Goal: Check status: Check status

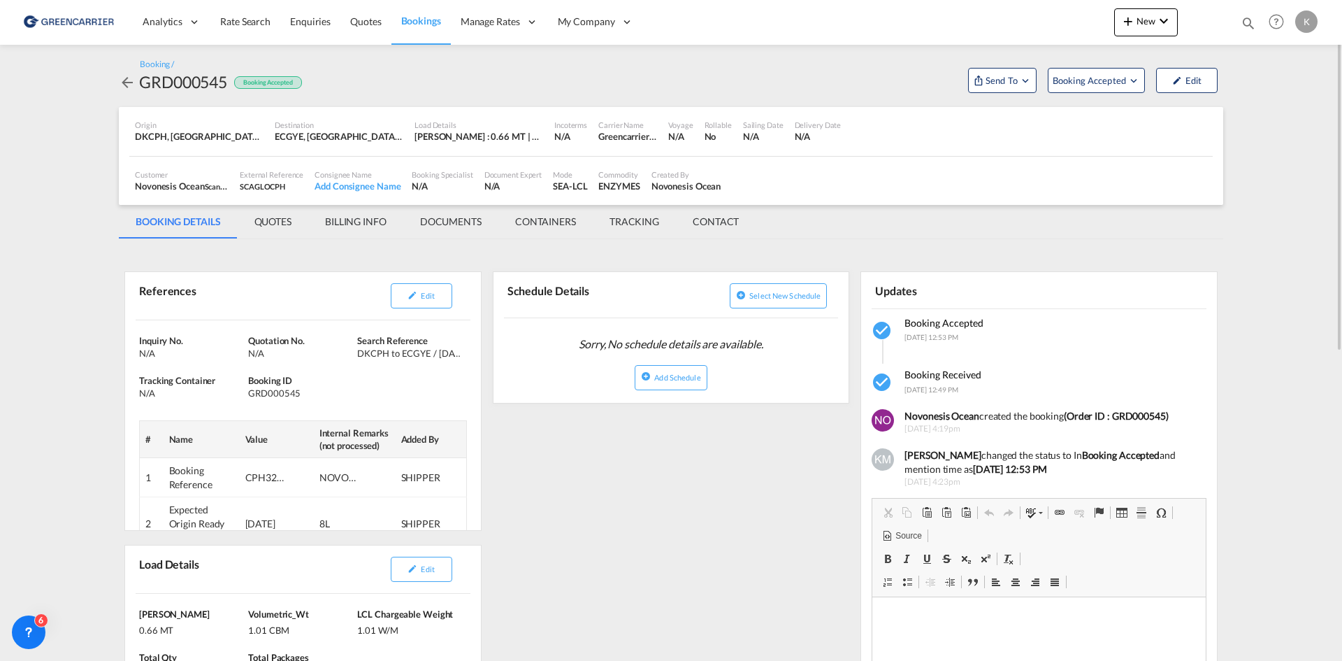
click at [128, 81] on md-icon "icon-arrow-left" at bounding box center [127, 82] width 17 height 17
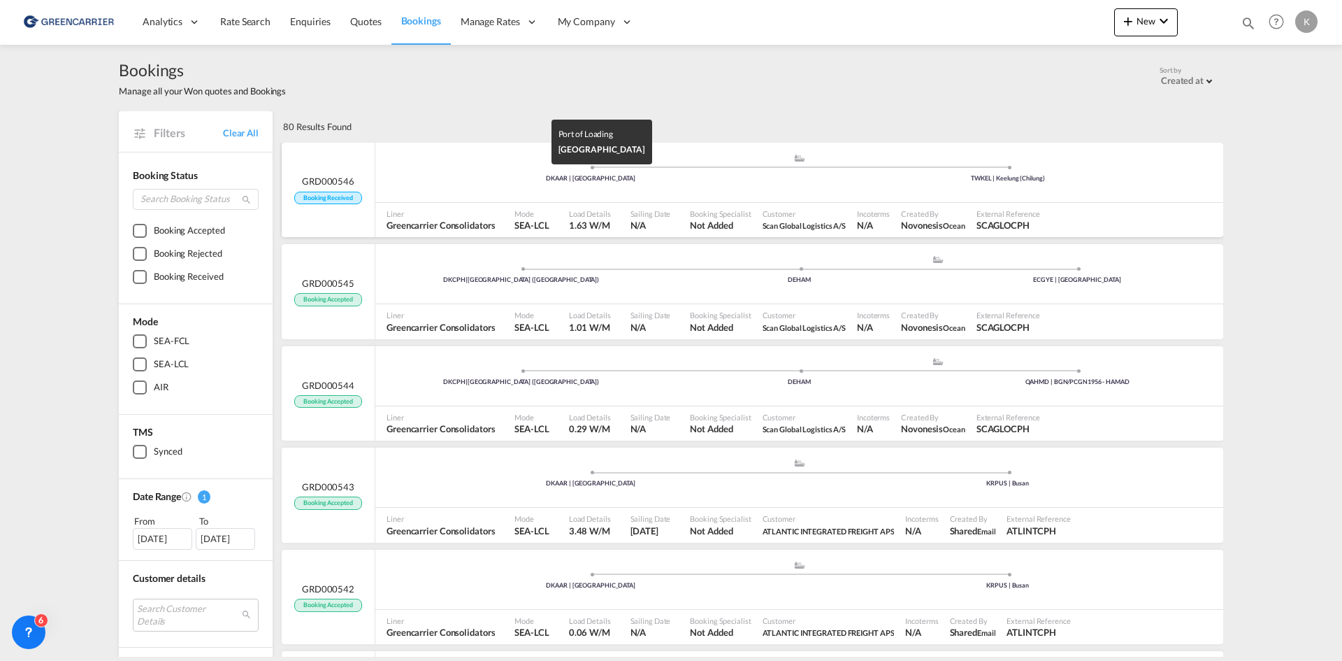
click at [405, 181] on div "DKAAR | [GEOGRAPHIC_DATA]" at bounding box center [590, 178] width 417 height 9
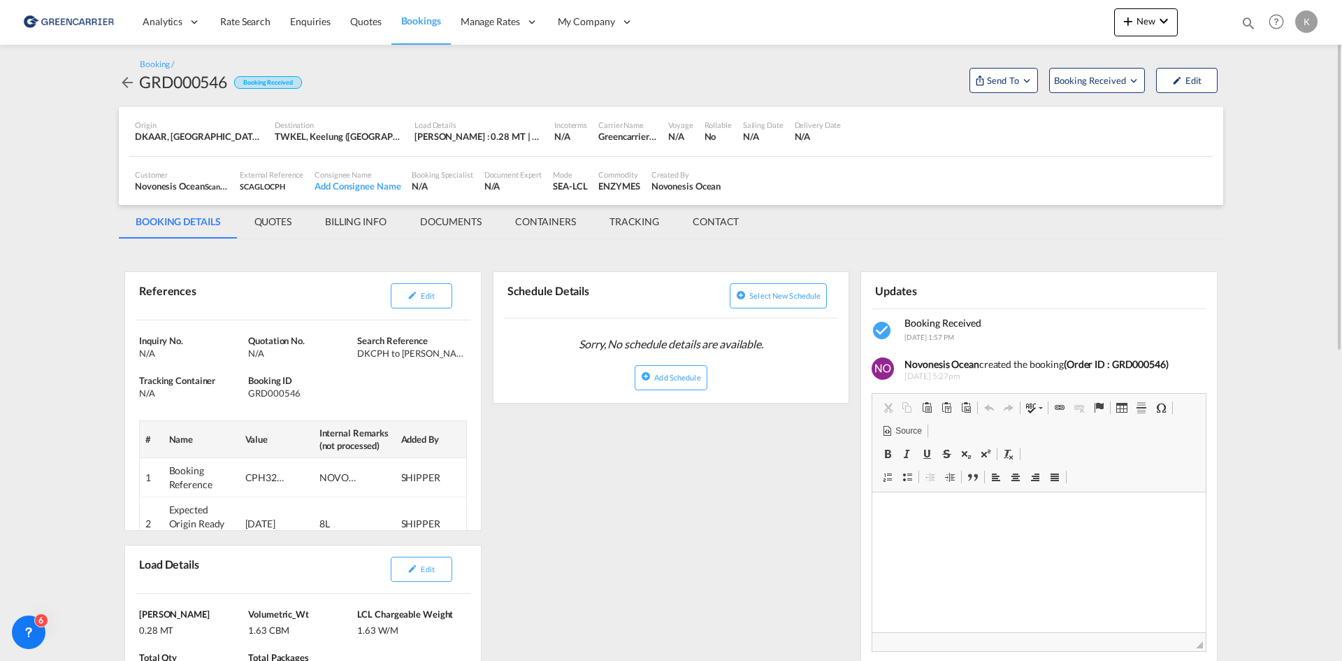
scroll to position [70, 0]
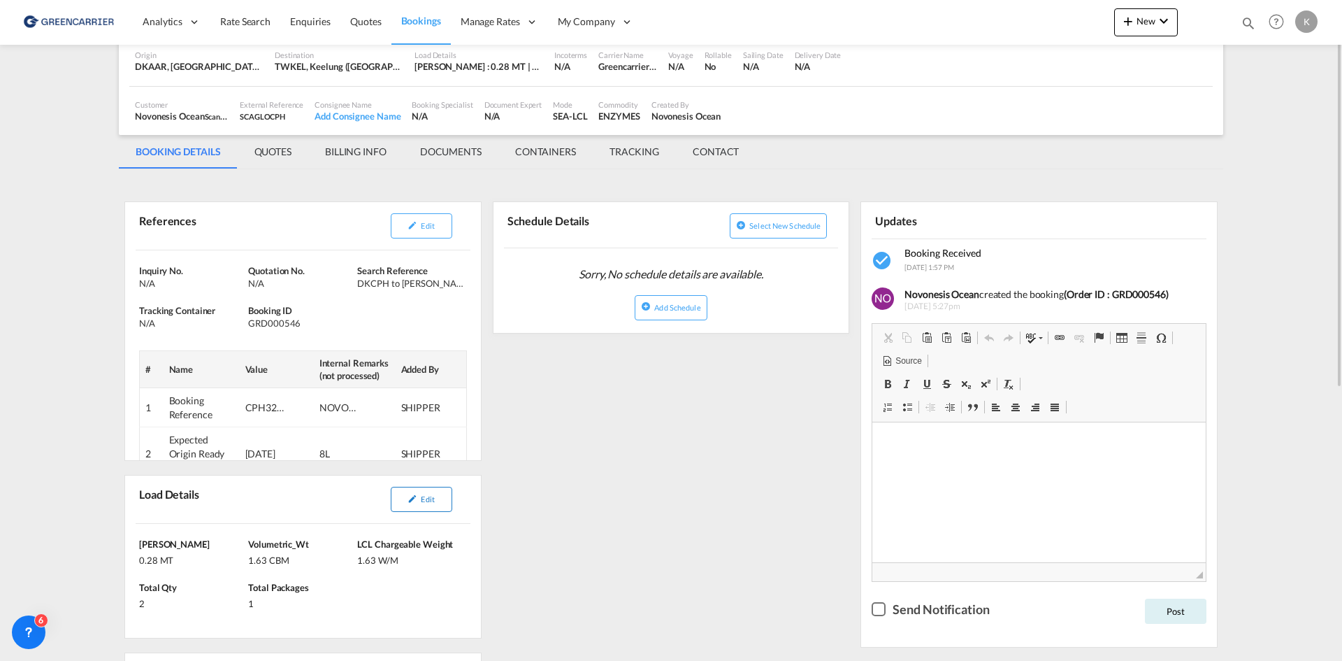
click at [433, 510] on button "Edit" at bounding box center [422, 499] width 62 height 25
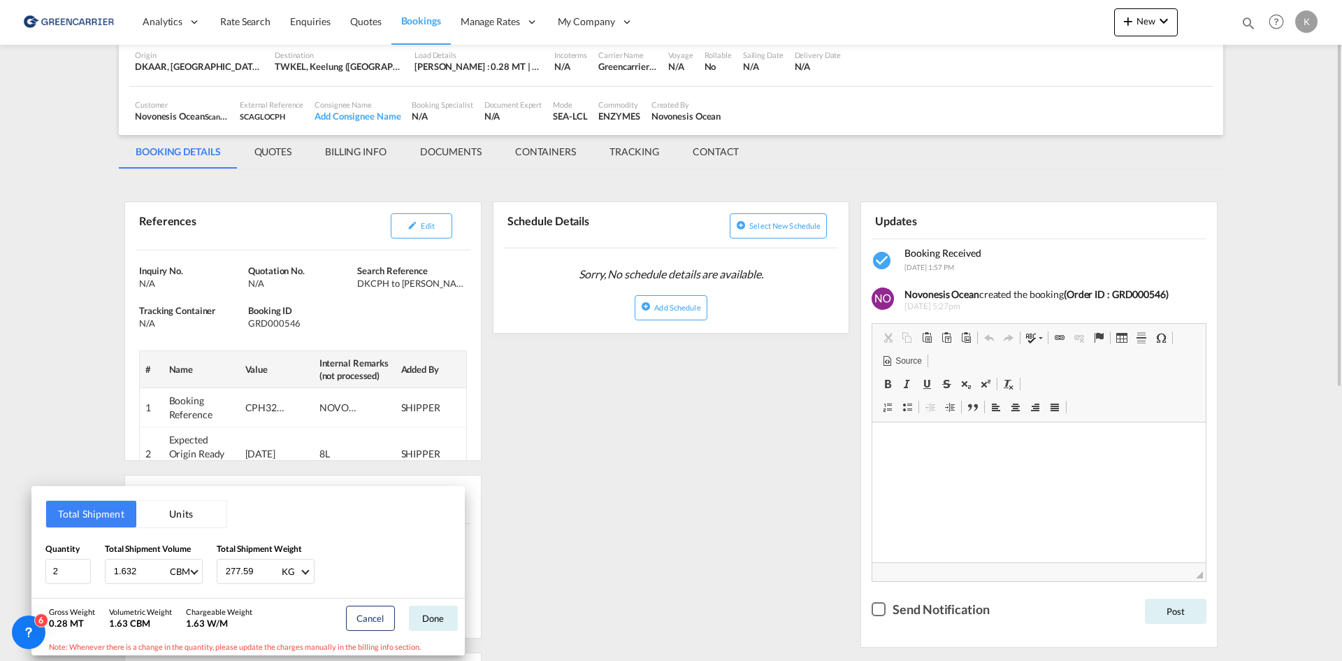
drag, startPoint x: 653, startPoint y: 400, endPoint x: 544, endPoint y: 338, distance: 125.6
click at [651, 399] on div "Total Shipment Units Quantity 2 Total Shipment Volume 1.632 CBM CBM CFT Total S…" at bounding box center [671, 330] width 1342 height 661
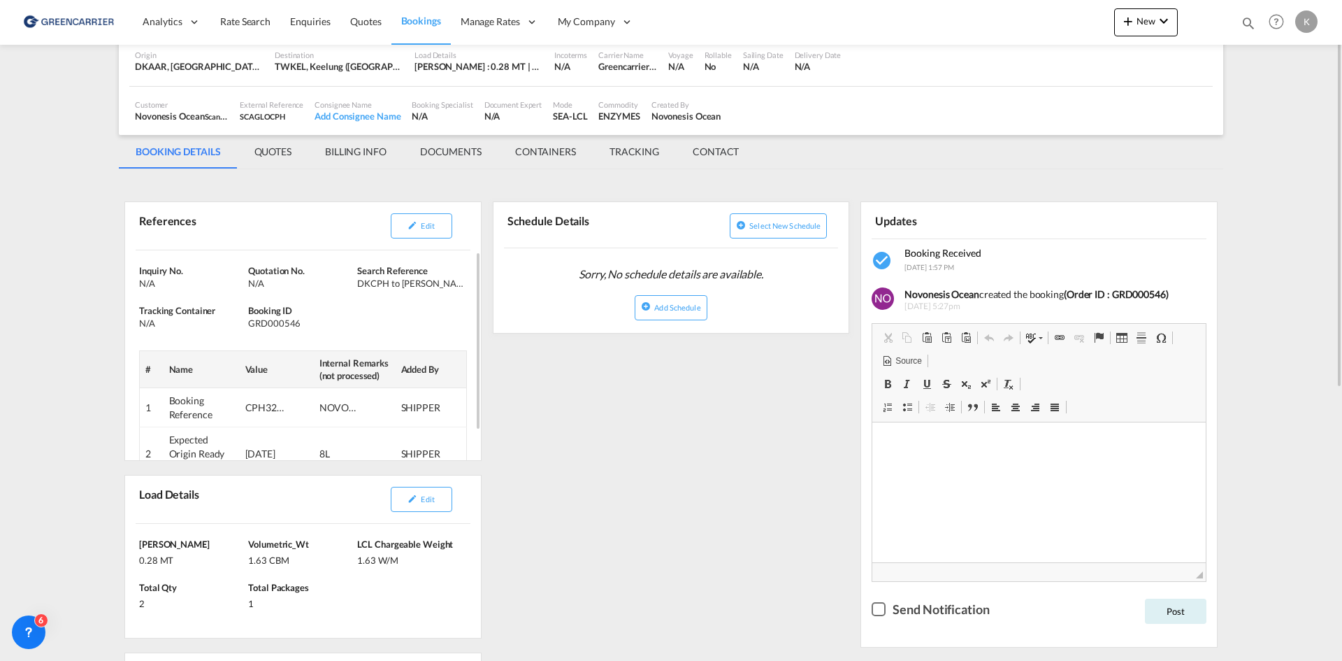
click at [266, 323] on div "GRD000546" at bounding box center [301, 323] width 106 height 13
copy div "GRD000546"
click at [433, 236] on button "Edit" at bounding box center [422, 225] width 62 height 25
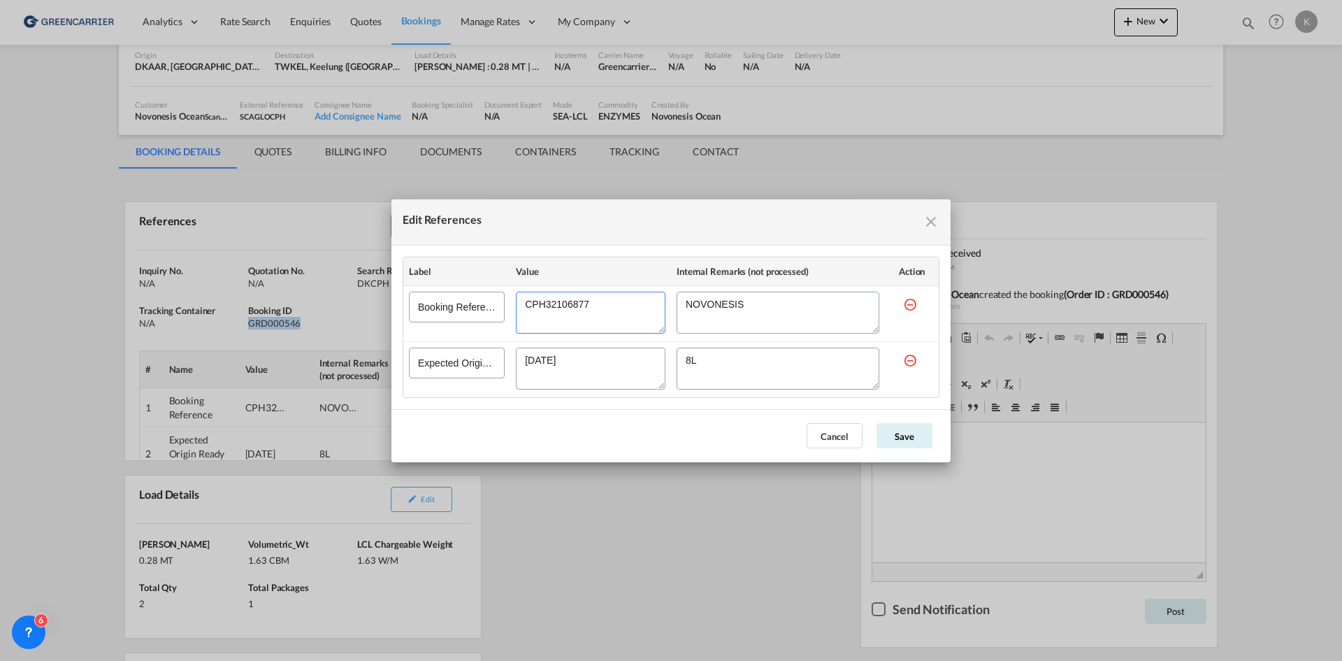
click at [561, 313] on textarea "Edit References" at bounding box center [591, 313] width 150 height 42
click at [561, 312] on textarea "Edit References" at bounding box center [591, 313] width 150 height 42
click at [931, 222] on md-icon "icon-close fg-AAA8AD cursor" at bounding box center [931, 221] width 17 height 17
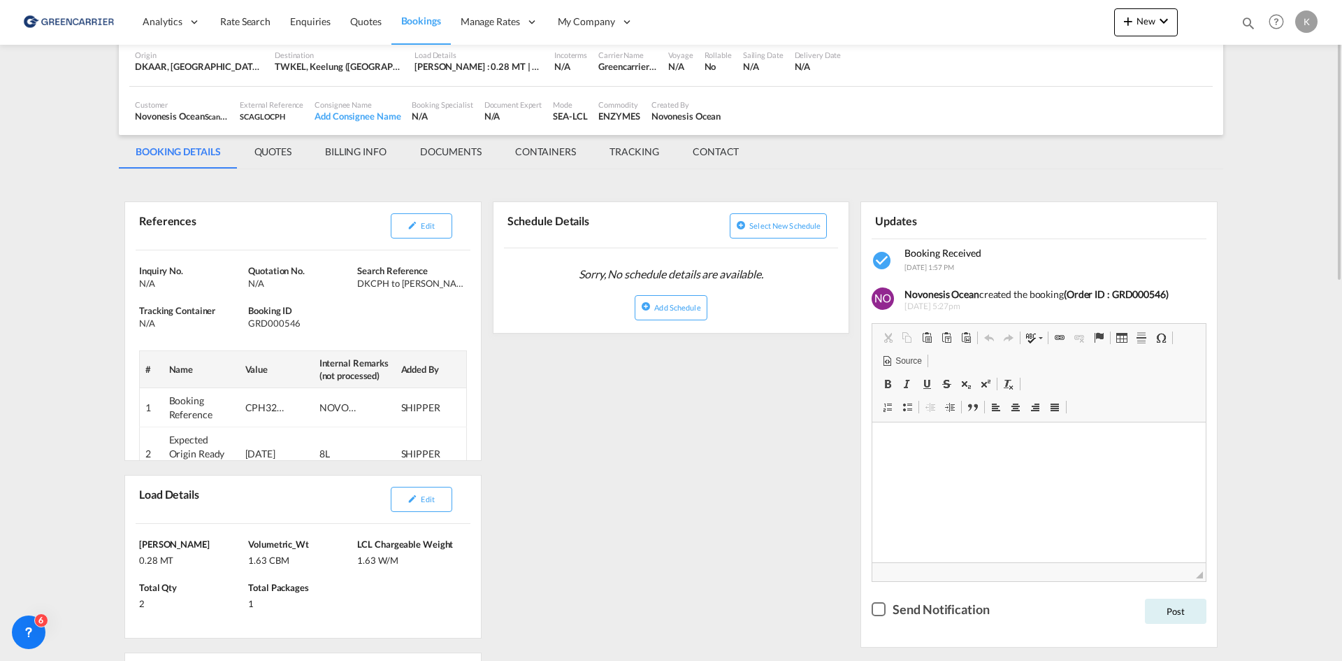
scroll to position [0, 0]
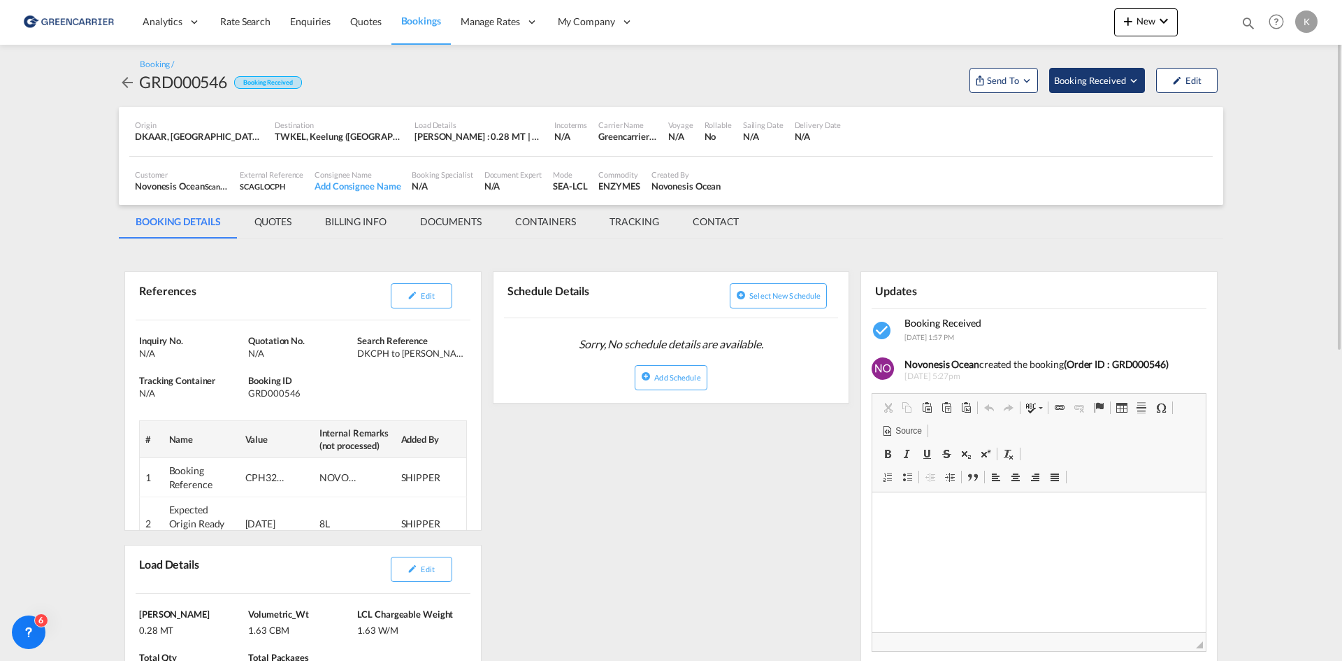
click at [1096, 77] on span "Booking Received" at bounding box center [1090, 80] width 73 height 14
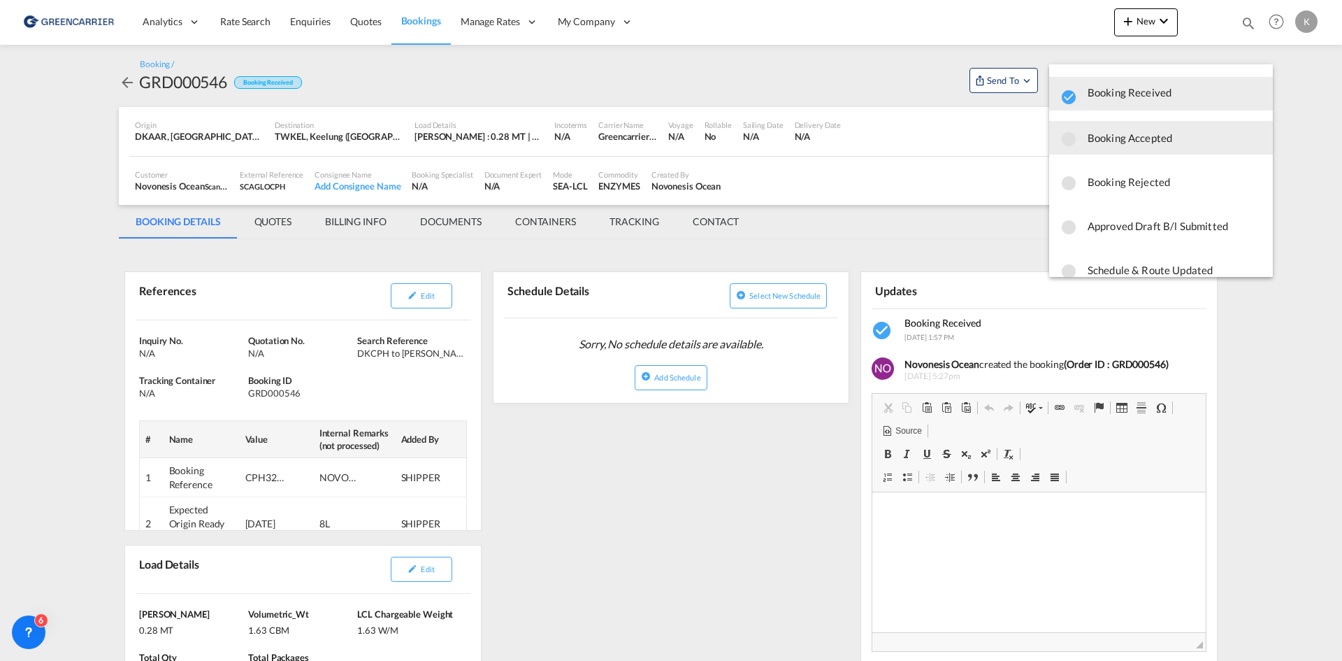
click at [1097, 143] on span "Booking Accepted" at bounding box center [1175, 137] width 174 height 25
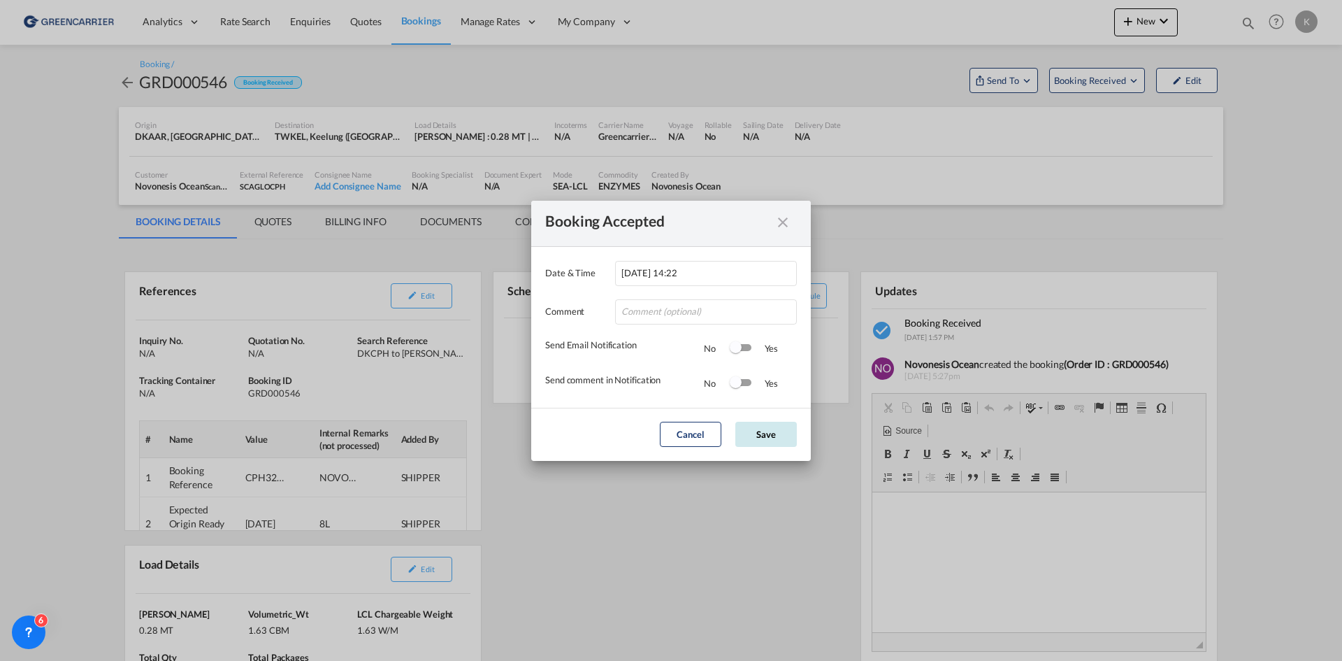
click at [766, 430] on button "Save" at bounding box center [766, 434] width 62 height 25
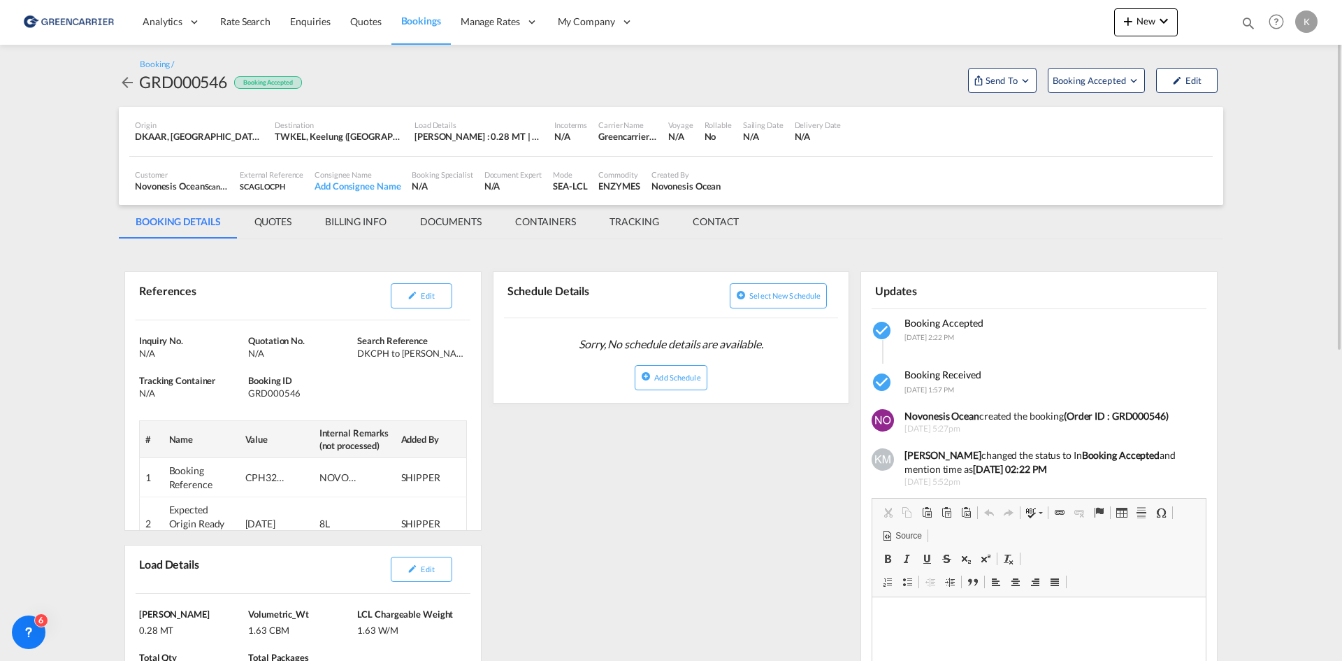
click at [127, 78] on md-icon "icon-arrow-left" at bounding box center [127, 82] width 17 height 17
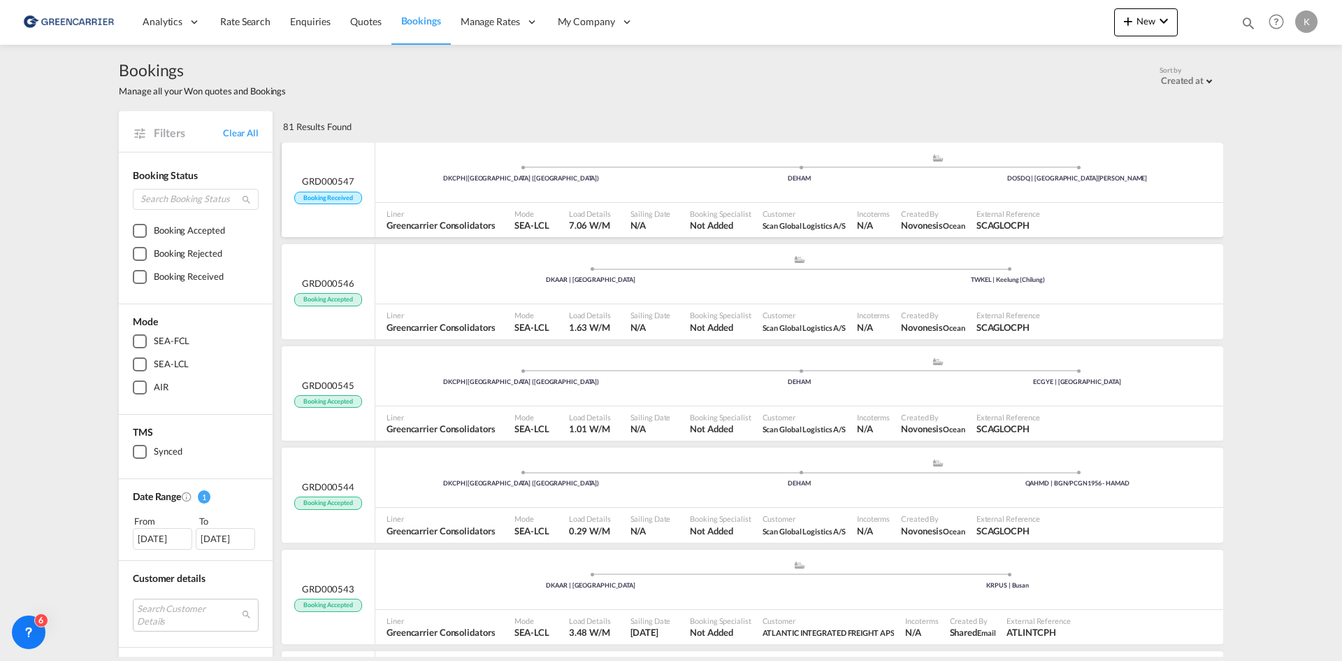
click at [396, 185] on div "DKCPH | [GEOGRAPHIC_DATA] (Kobenhavn) .a{fill:#aaa8ad;} .a{fill:#aaa8ad;} DEHAM…" at bounding box center [799, 174] width 848 height 42
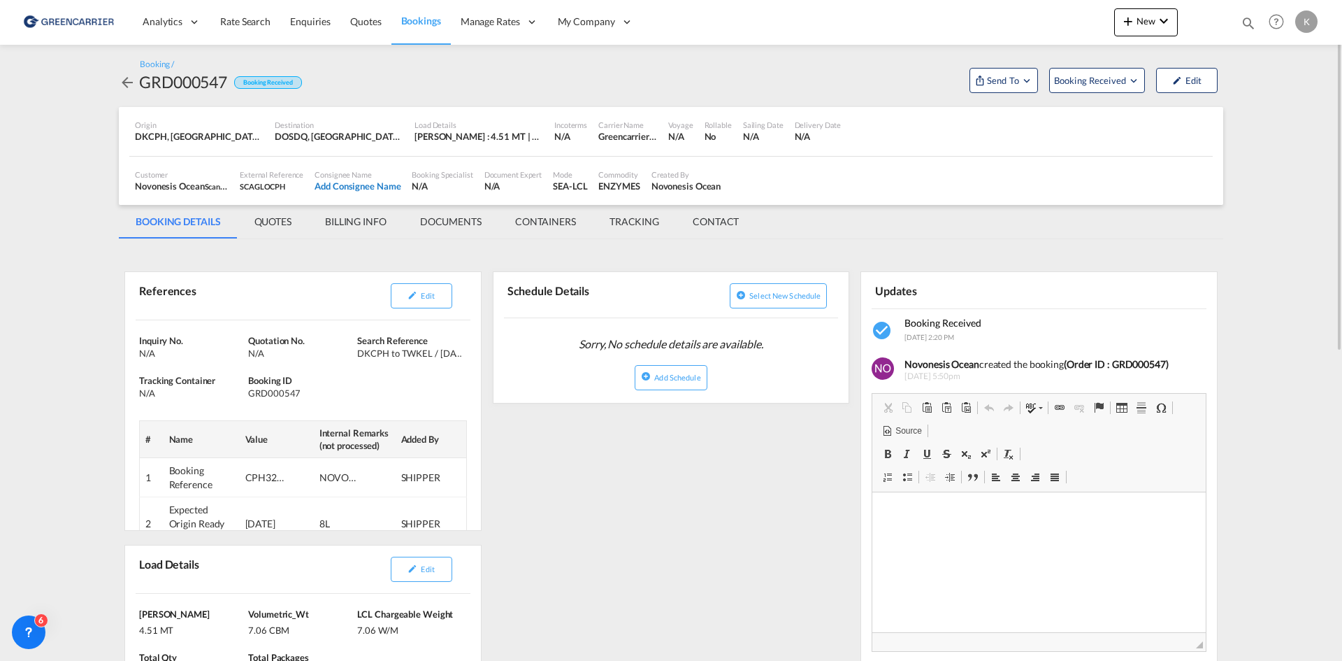
scroll to position [140, 0]
